Goal: Obtain resource: Obtain resource

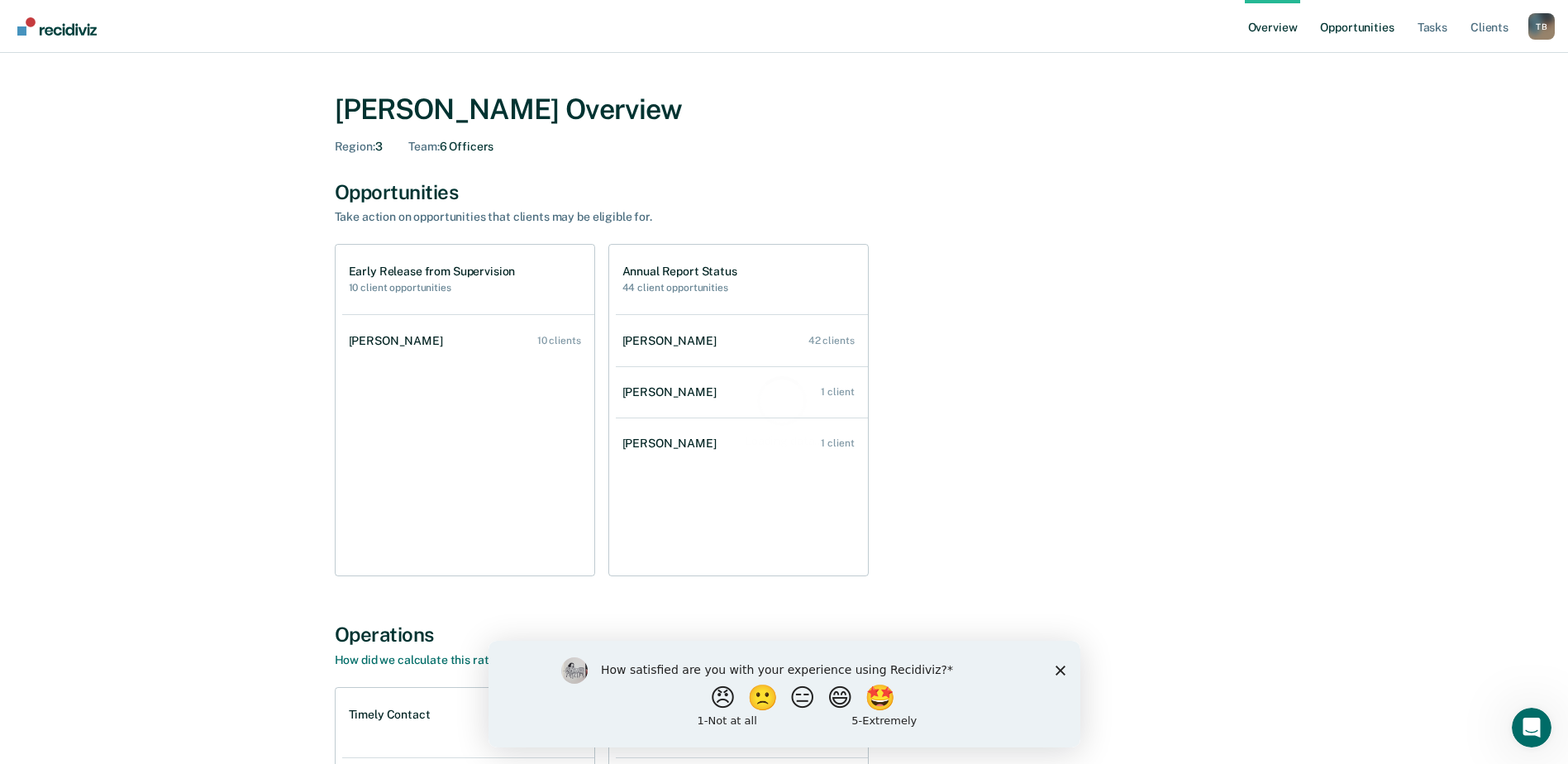
click at [1351, 21] on link "Opportunities" at bounding box center [1357, 27] width 81 height 53
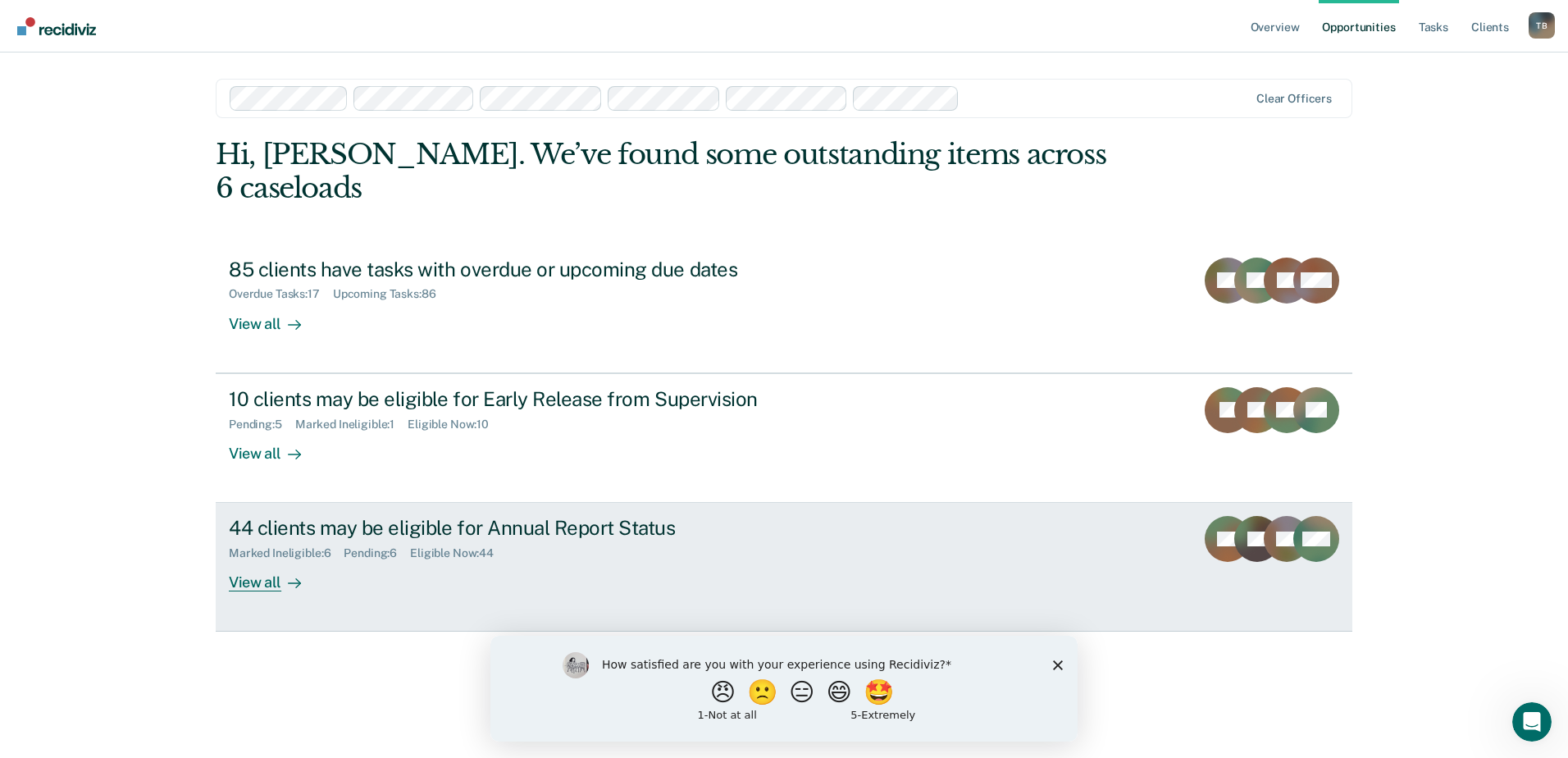
click at [337, 516] on div "44 clients may be eligible for Annual Report Status" at bounding box center [517, 528] width 576 height 24
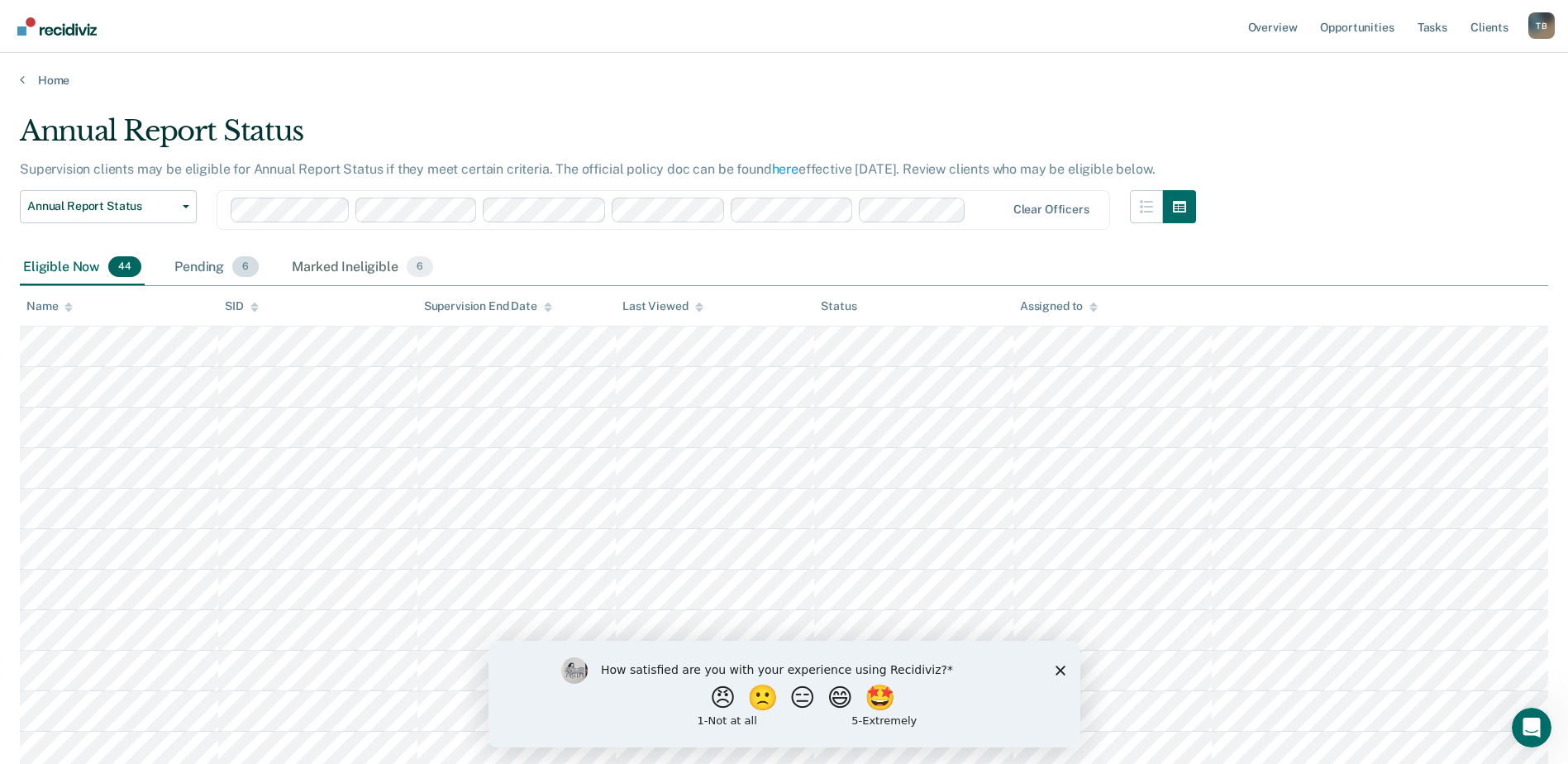
click at [207, 267] on div "Pending 6" at bounding box center [216, 267] width 91 height 36
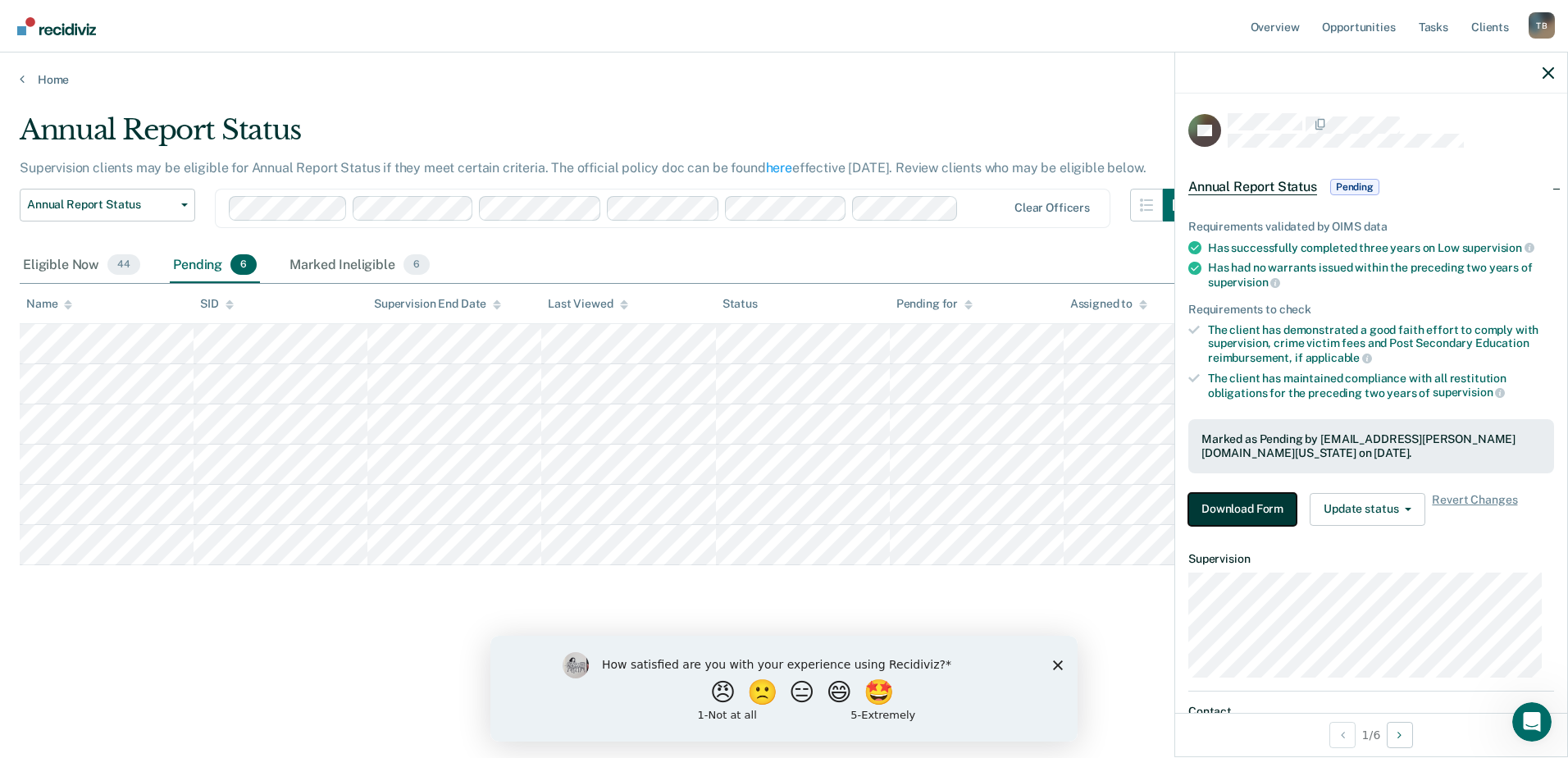
click at [1248, 507] on button "Download Form" at bounding box center [1242, 509] width 108 height 32
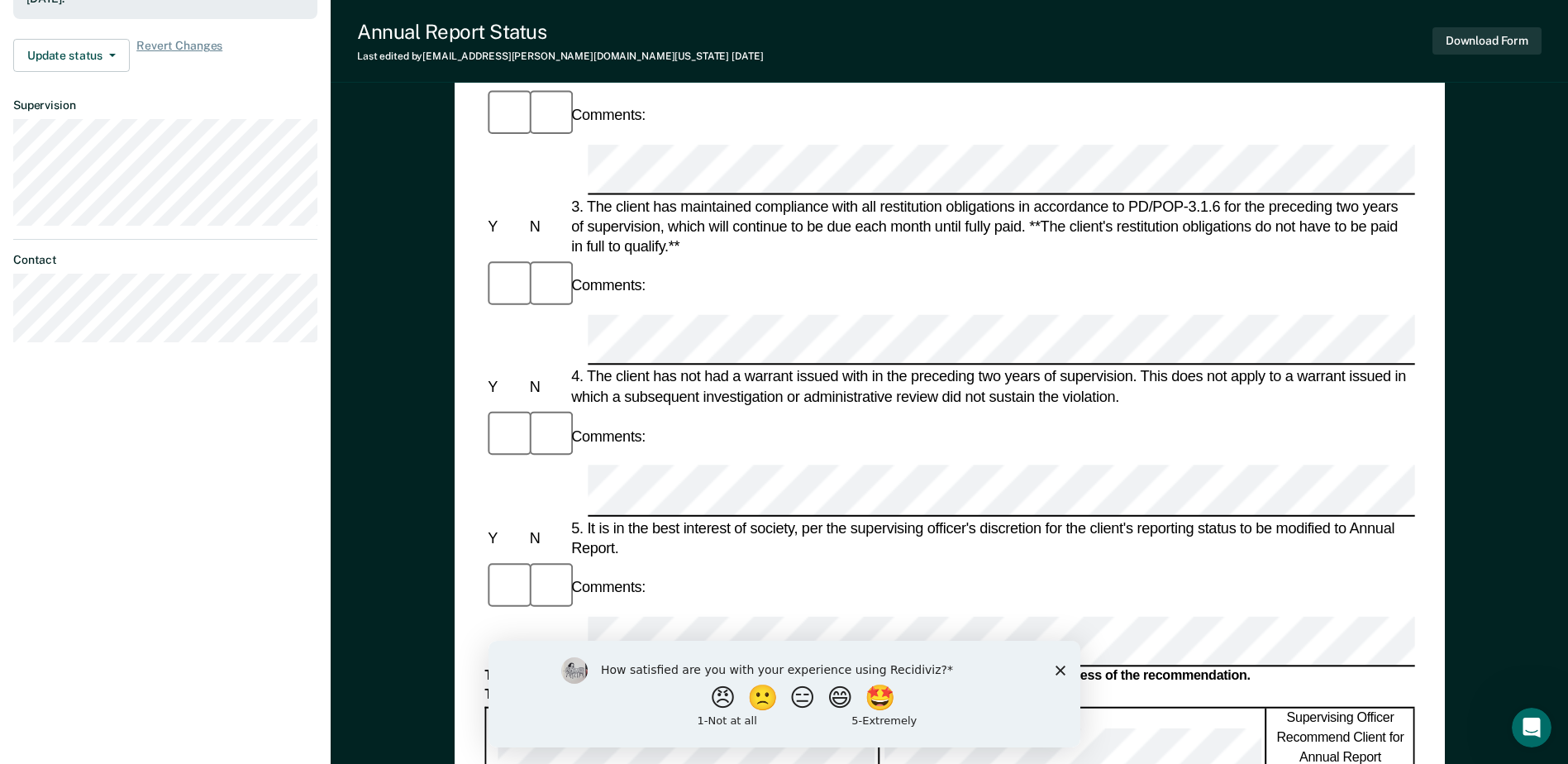
scroll to position [496, 0]
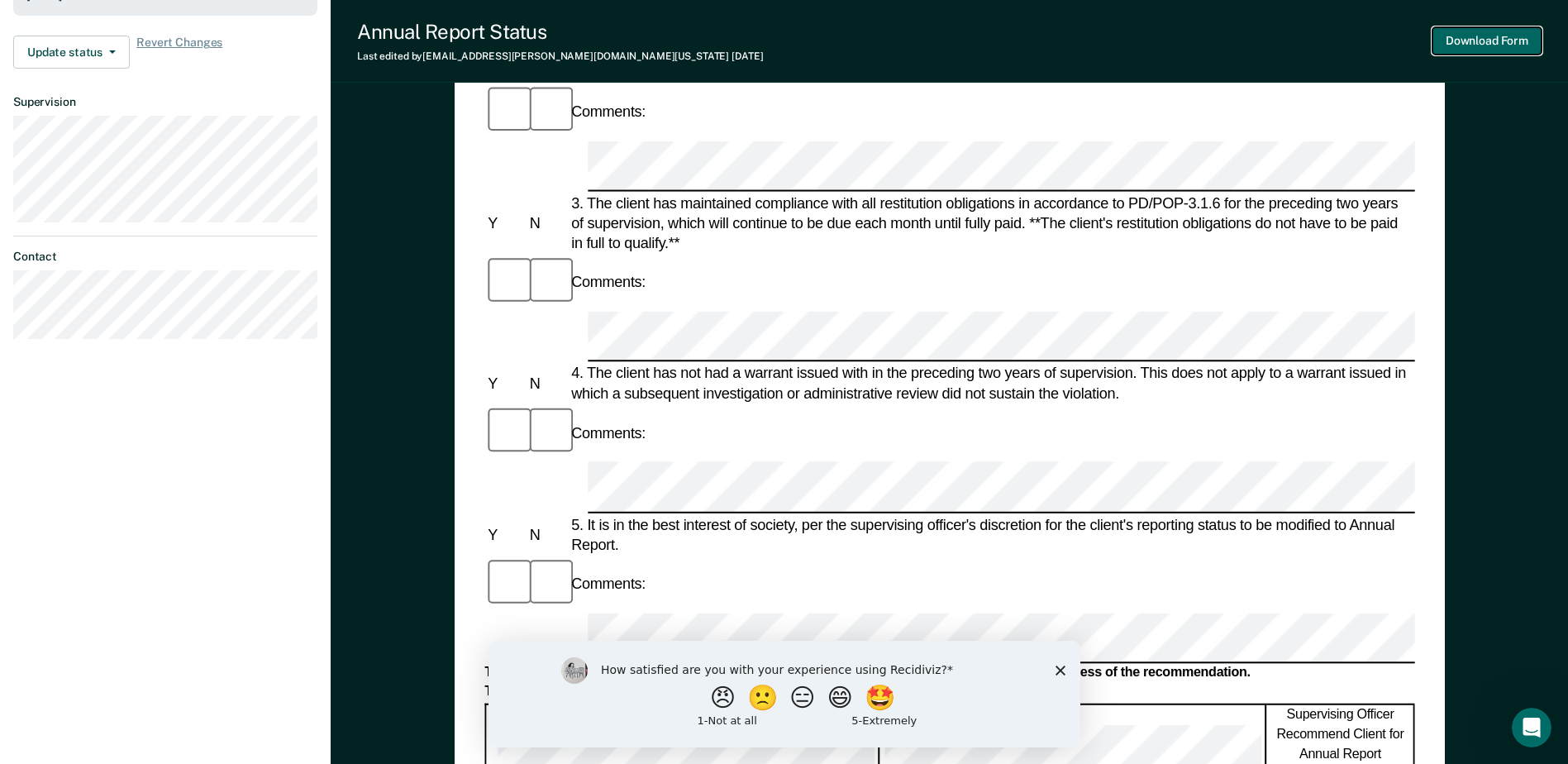
click at [1510, 39] on button "Download Form" at bounding box center [1487, 41] width 109 height 27
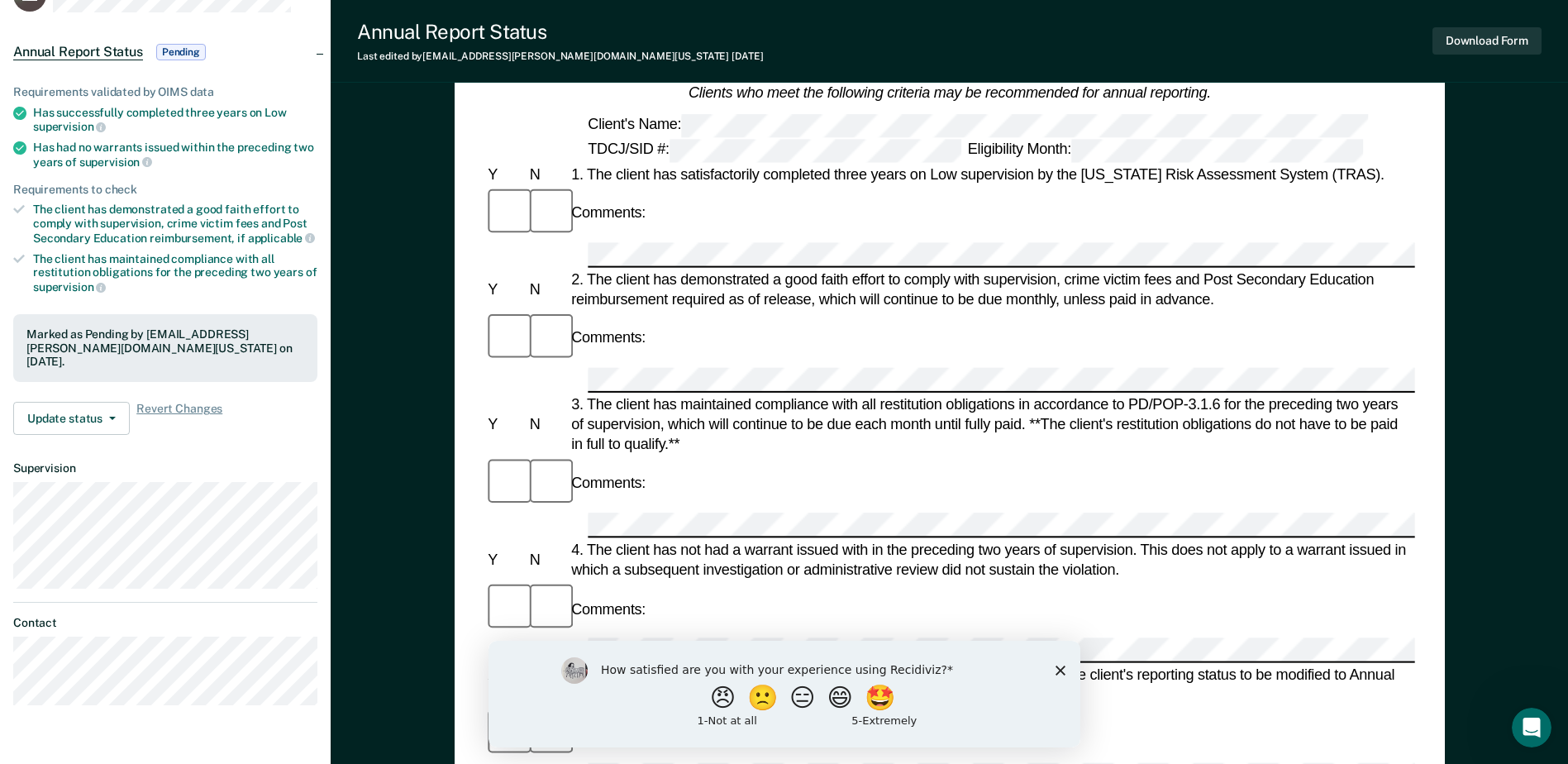
scroll to position [0, 0]
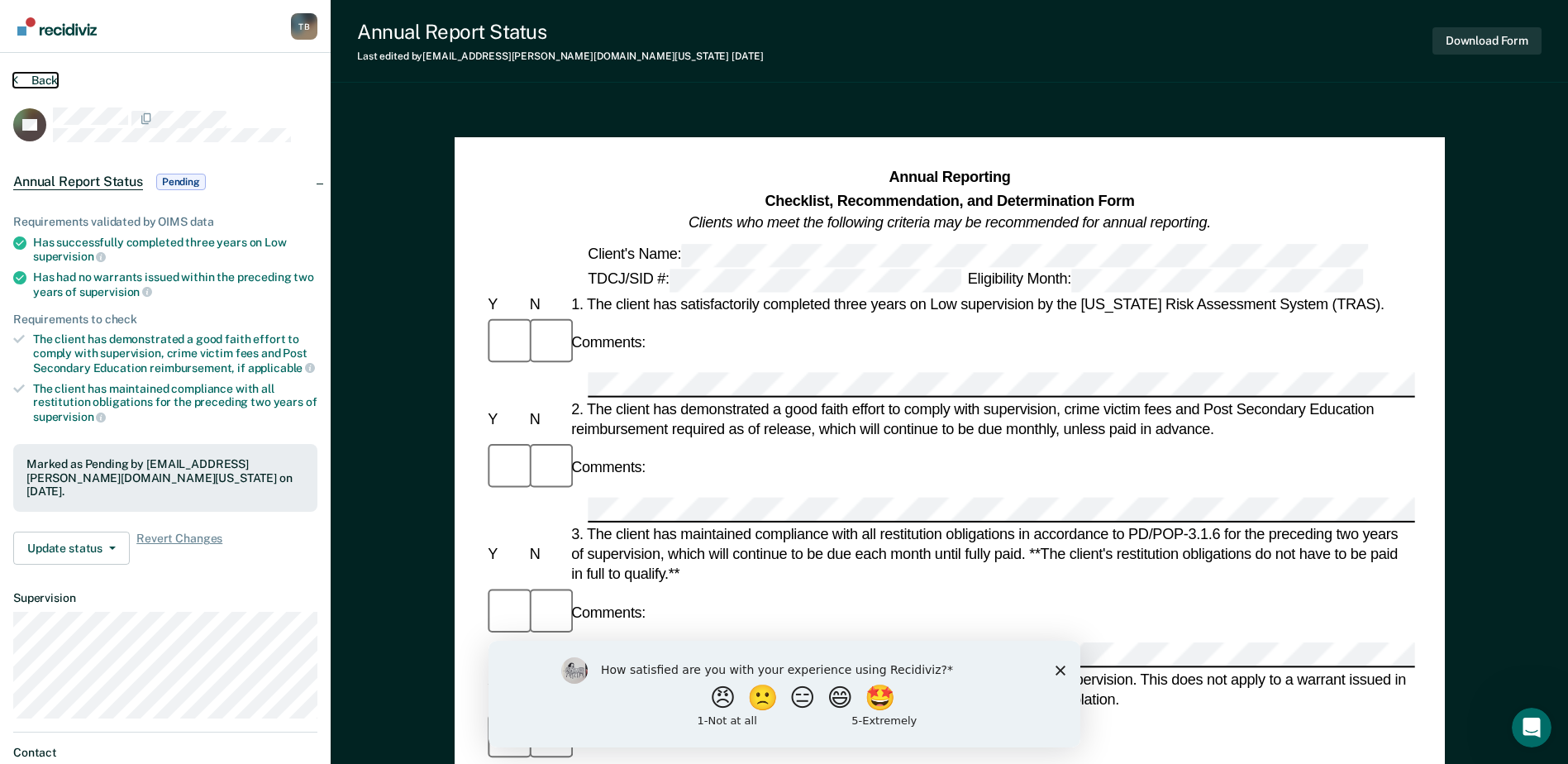
click at [32, 76] on button "Back" at bounding box center [35, 80] width 44 height 15
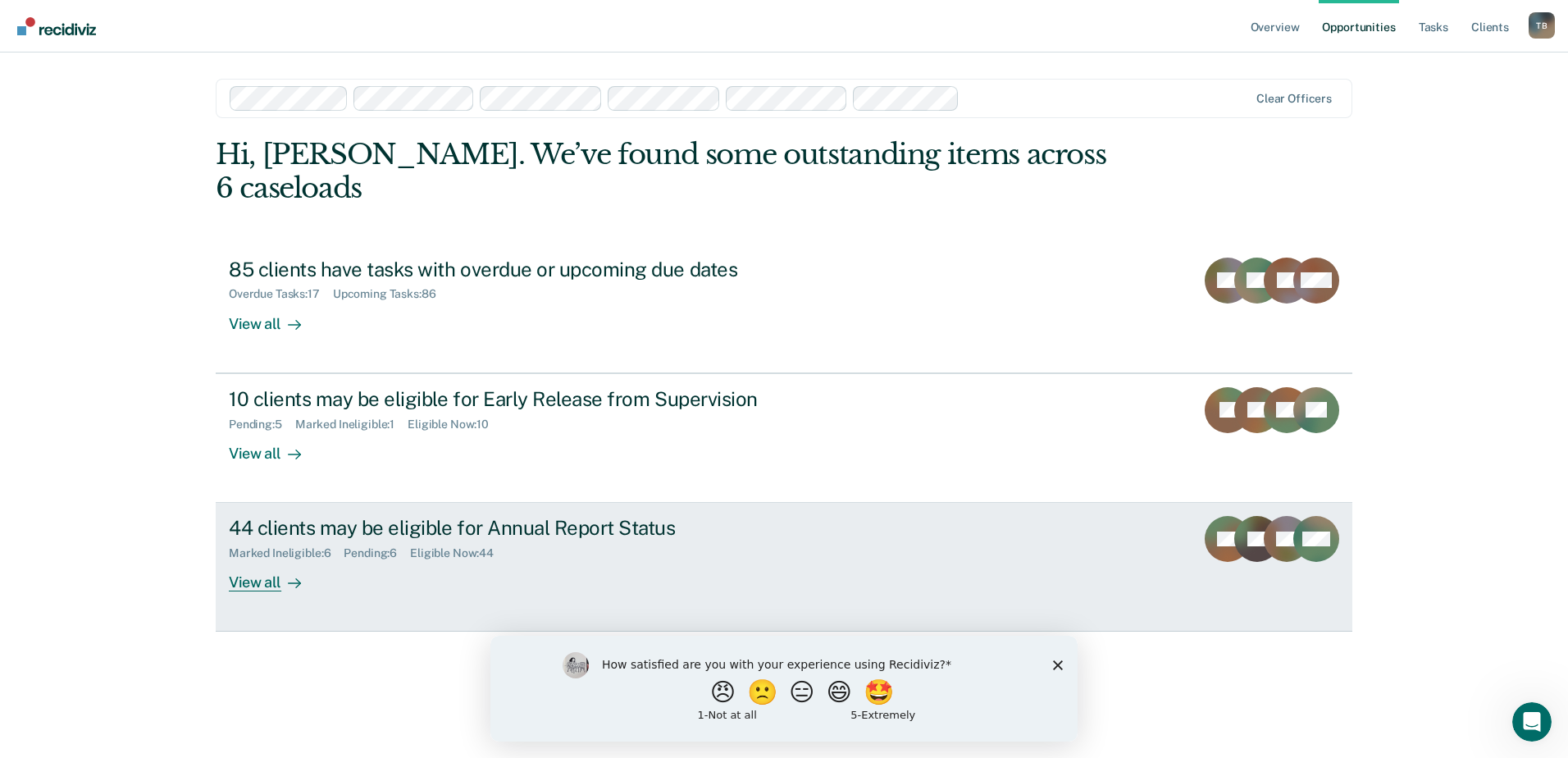
click at [325, 516] on div "44 clients may be eligible for Annual Report Status" at bounding box center [517, 528] width 576 height 24
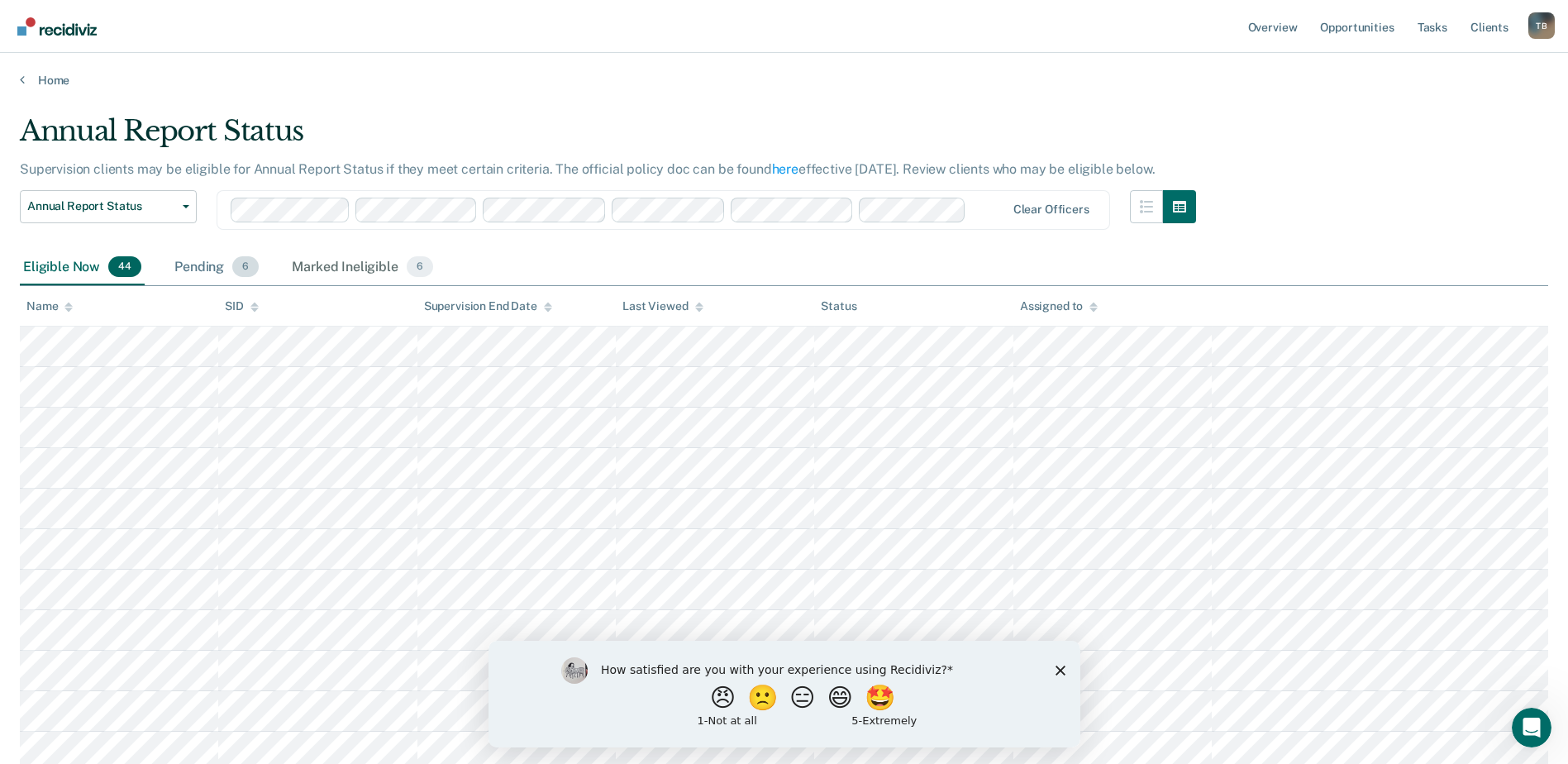
click at [205, 262] on div "Pending 6" at bounding box center [216, 267] width 91 height 36
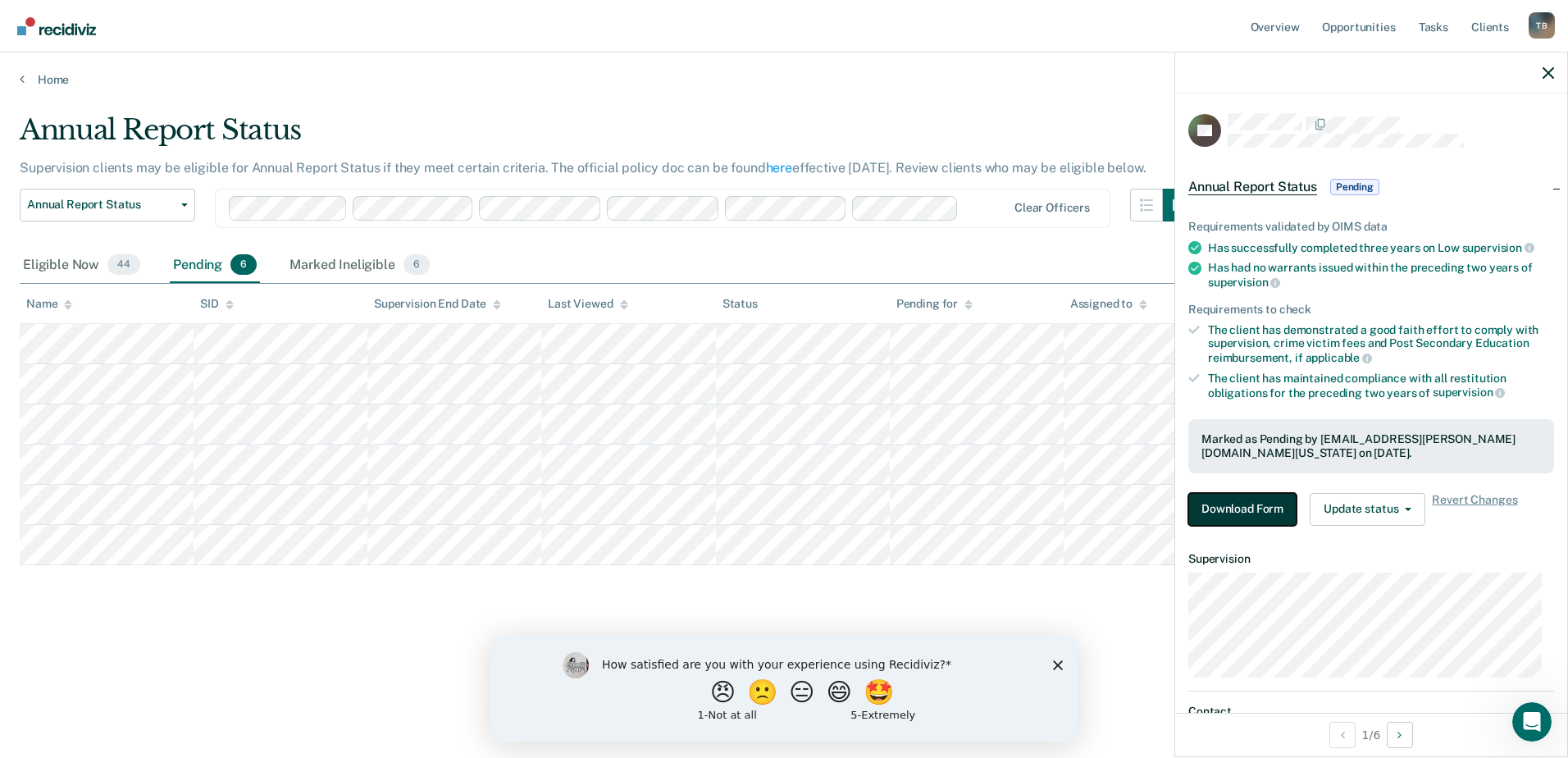
click at [1254, 511] on button "Download Form" at bounding box center [1242, 509] width 108 height 32
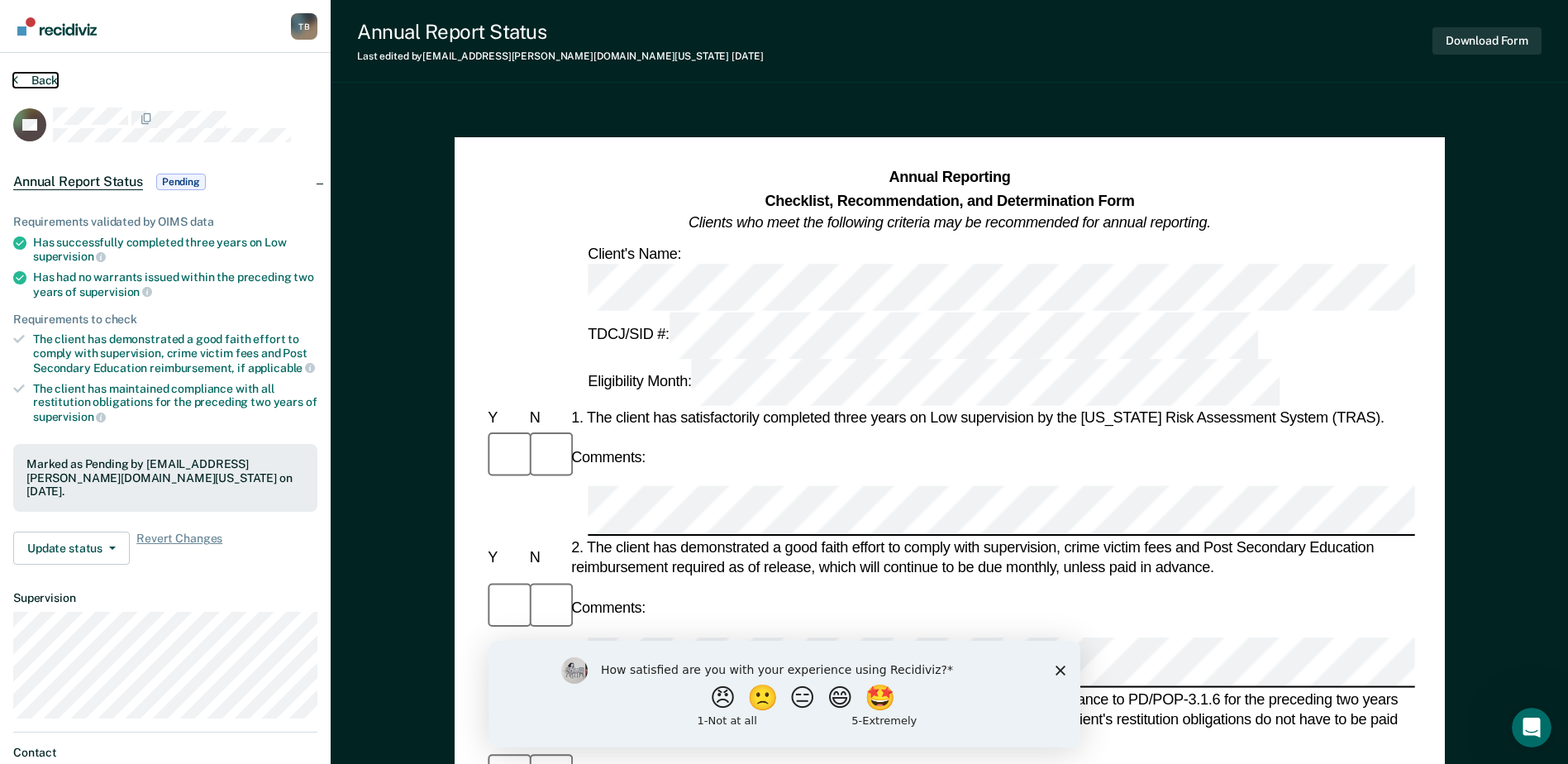
click at [14, 79] on icon at bounding box center [16, 79] width 5 height 13
